Goal: Task Accomplishment & Management: Use online tool/utility

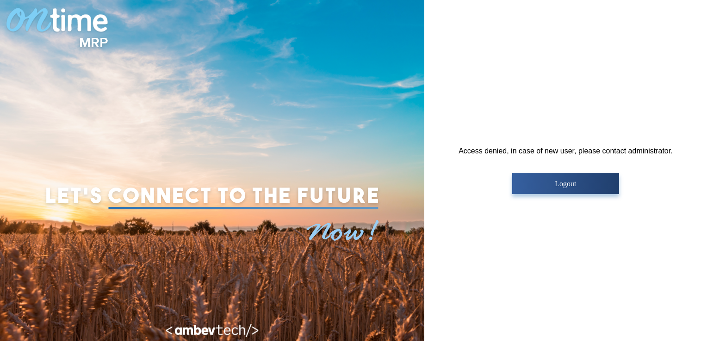
click at [551, 186] on p "Logout" at bounding box center [565, 184] width 101 height 8
click at [477, 152] on div "Access denied, in case of new user, please contact administrator. Logout" at bounding box center [565, 170] width 214 height 47
click at [448, 135] on div "Access denied, in case of new user, please contact administrator. Logout" at bounding box center [565, 170] width 283 height 341
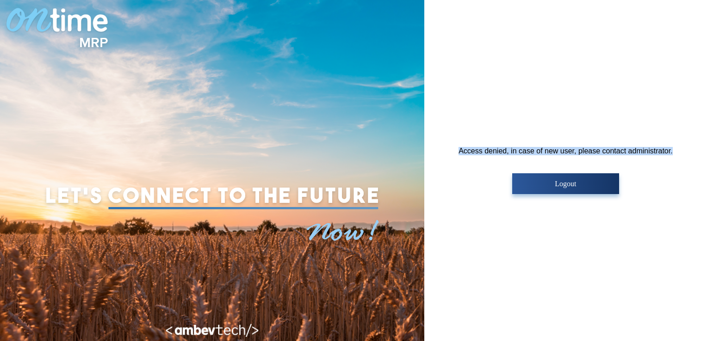
drag, startPoint x: 451, startPoint y: 149, endPoint x: 683, endPoint y: 145, distance: 232.3
click at [683, 145] on div "Access denied, in case of new user, please contact administrator. Logout" at bounding box center [565, 170] width 283 height 341
click at [562, 99] on div "Access denied, in case of new user, please contact administrator. Logout" at bounding box center [565, 170] width 283 height 341
